Goal: Complete application form: Complete application form

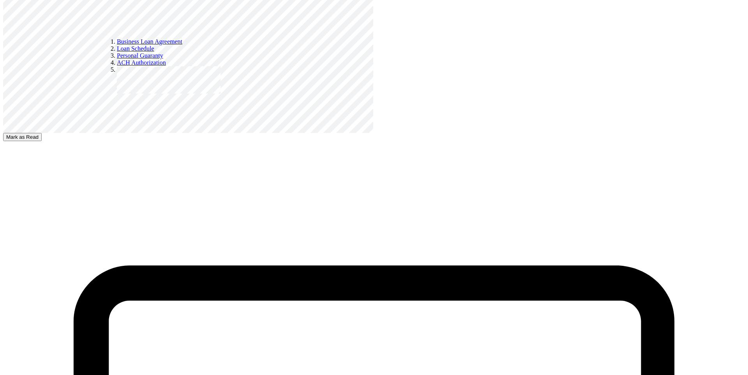
click at [42, 141] on button "Mark as Read" at bounding box center [22, 137] width 39 height 8
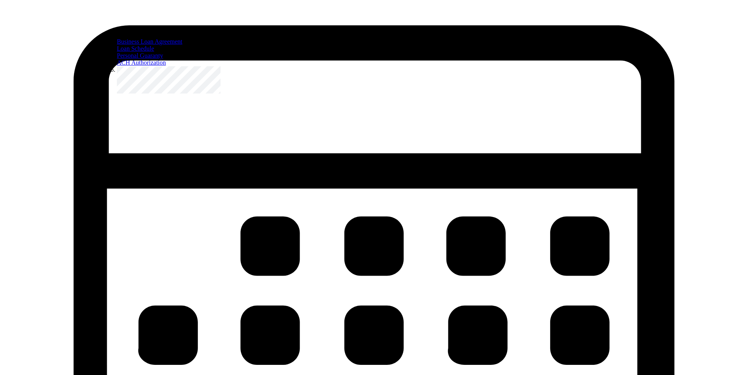
scroll to position [1947, 0]
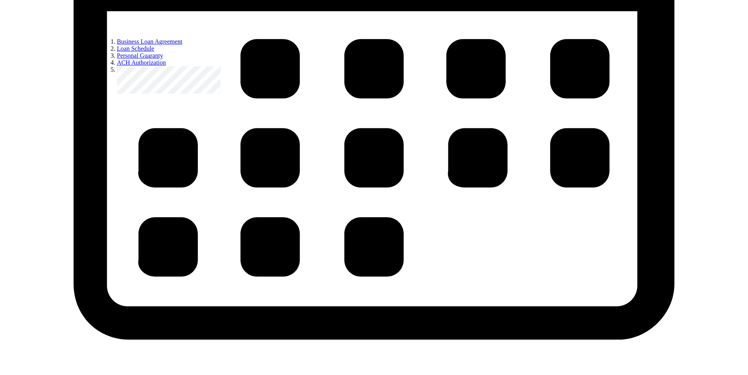
scroll to position [2805, 0]
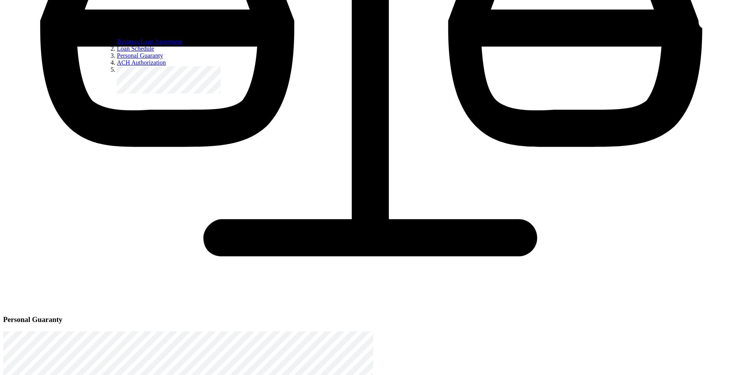
type input "Quia dolor iusto com"
select select "[DEMOGRAPHIC_DATA]"
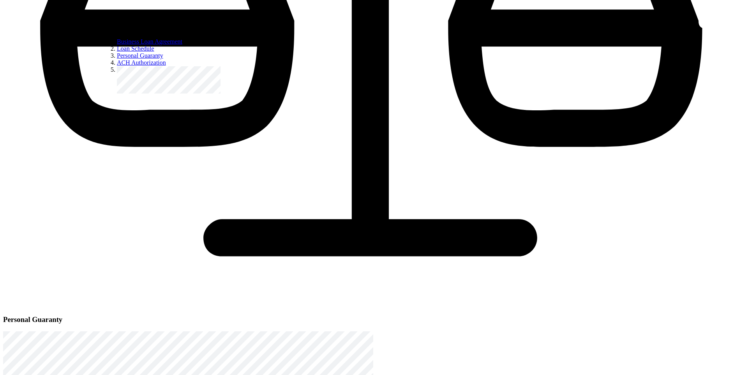
radio input "true"
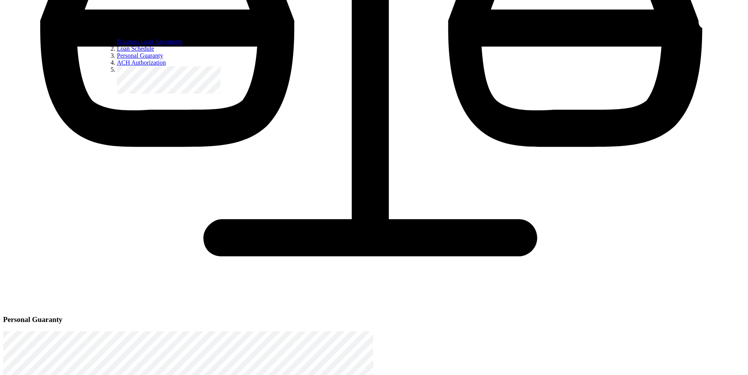
select select "[DEMOGRAPHIC_DATA]"
radio input "true"
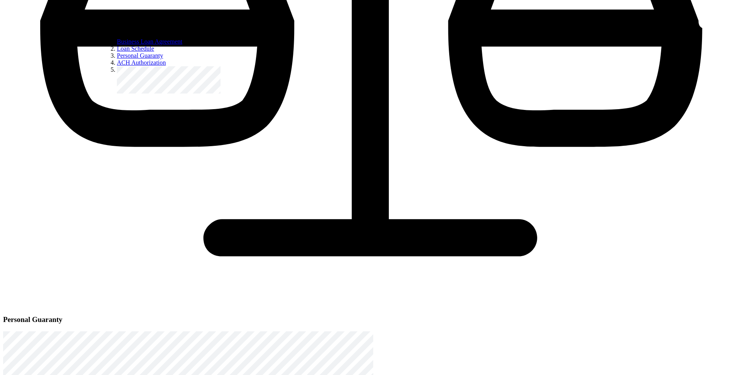
radio input "true"
select select "none"
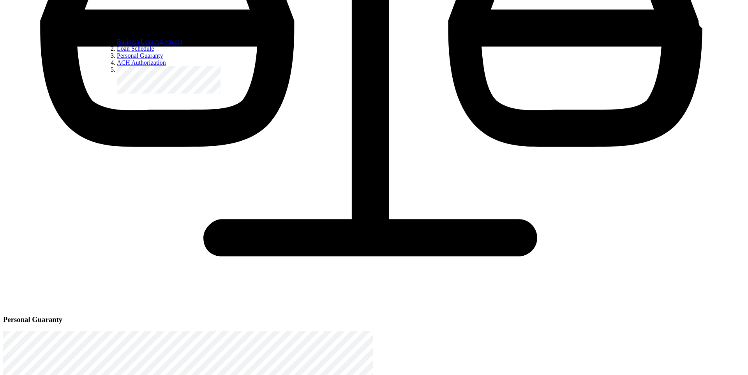
type input "2"
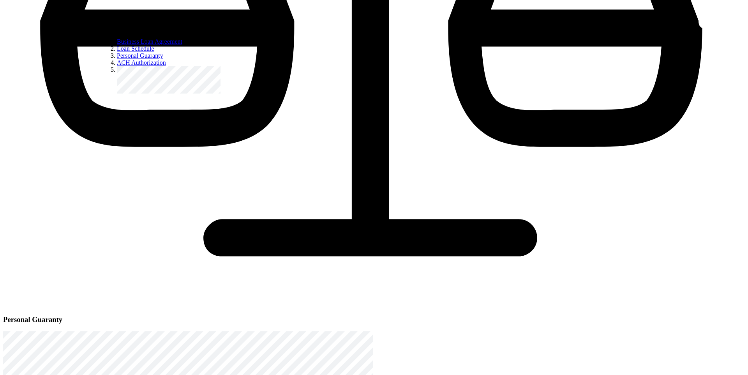
scroll to position [190, 0]
type input "2"
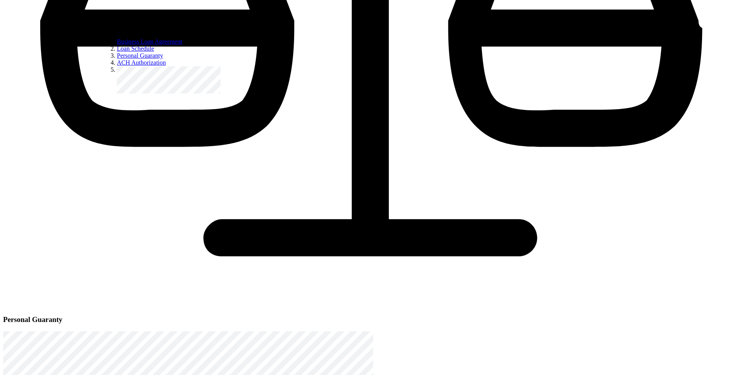
radio input "true"
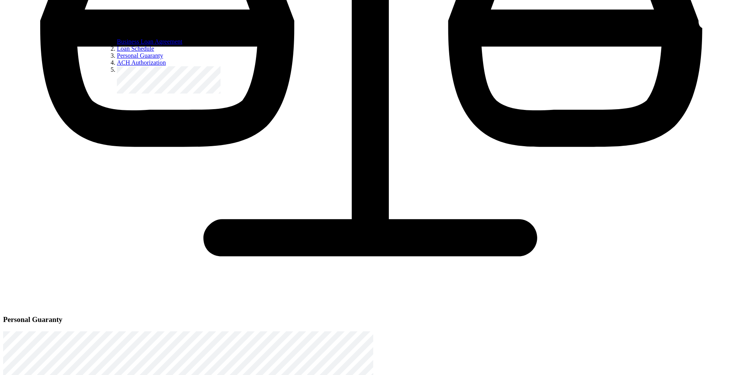
type input "99999"
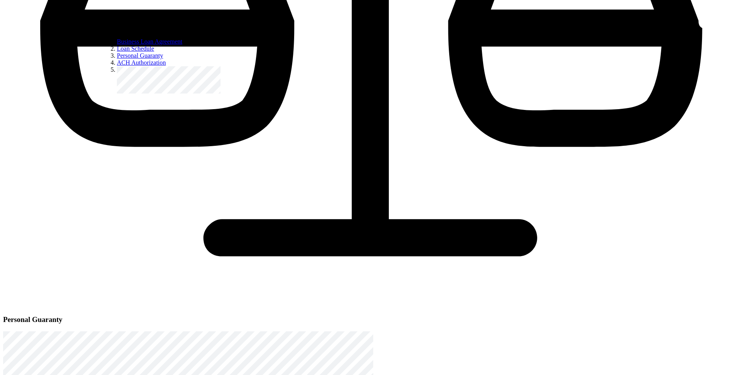
scroll to position [375, 0]
type input "999"
radio input "true"
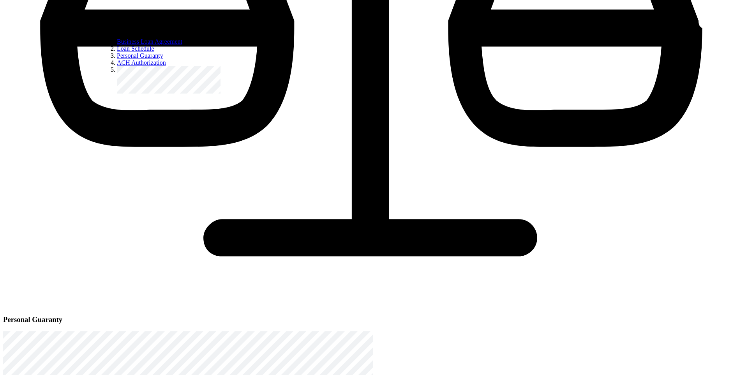
type input "90"
radio input "true"
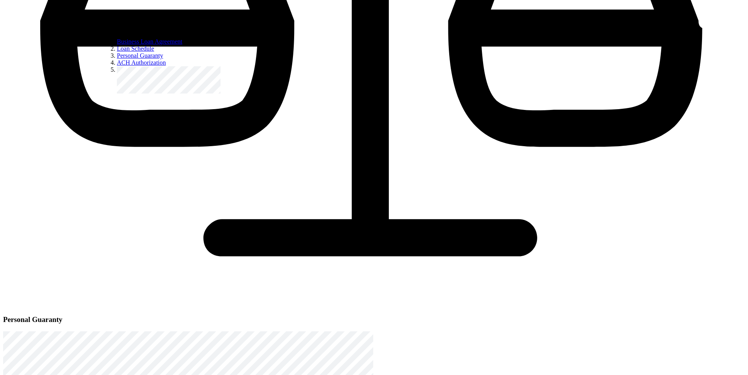
type input "100"
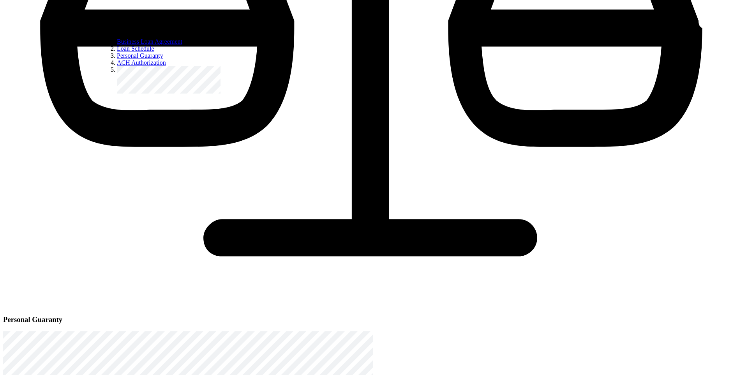
radio input "true"
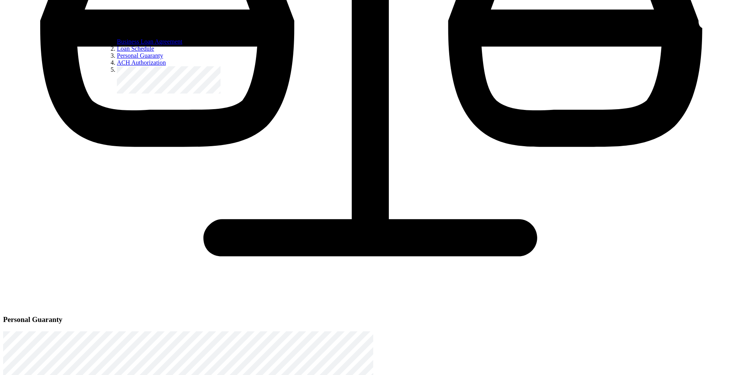
scroll to position [3097, 0]
